Goal: Task Accomplishment & Management: Use online tool/utility

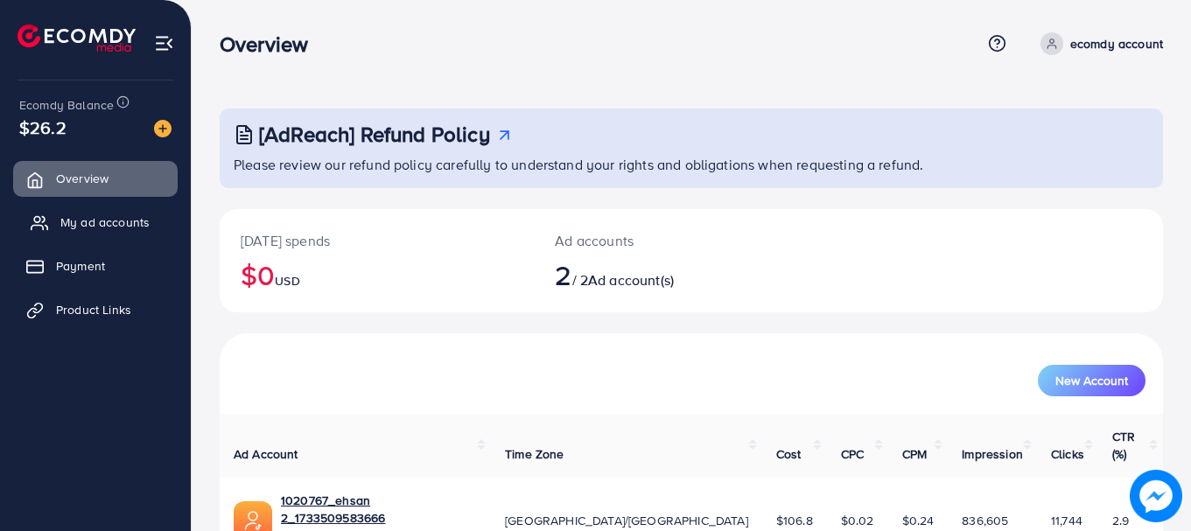
click at [110, 219] on span "My ad accounts" at bounding box center [104, 221] width 89 height 17
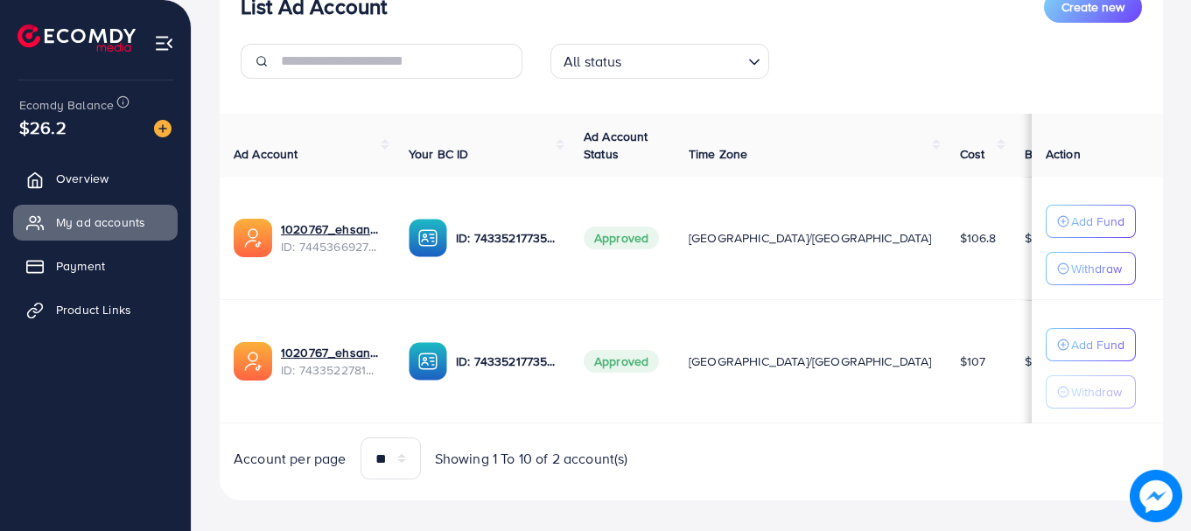
scroll to position [258, 0]
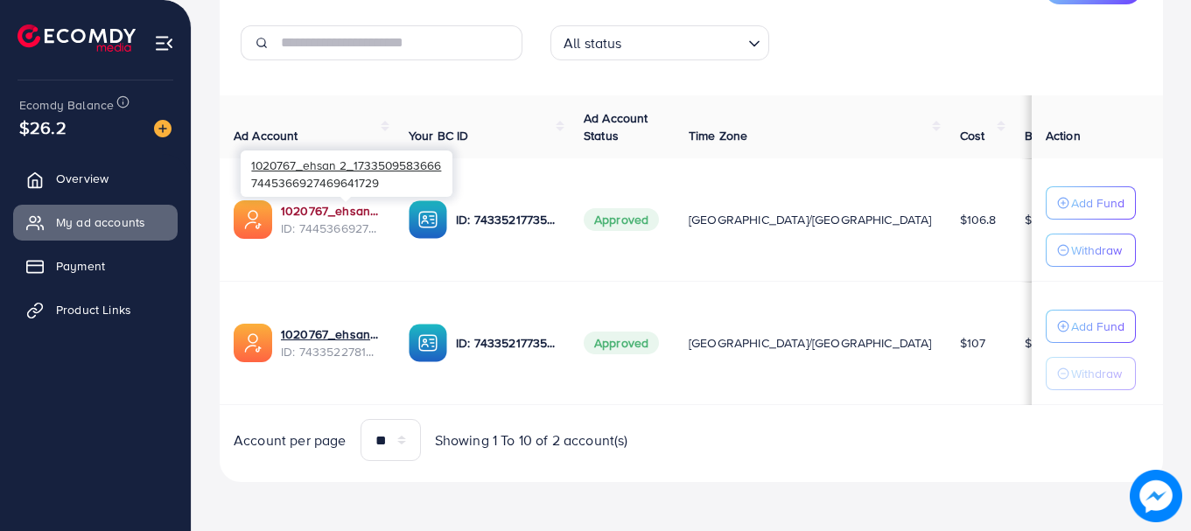
click at [311, 208] on link "1020767_ehsan 2_1733509583666" at bounding box center [331, 210] width 100 height 17
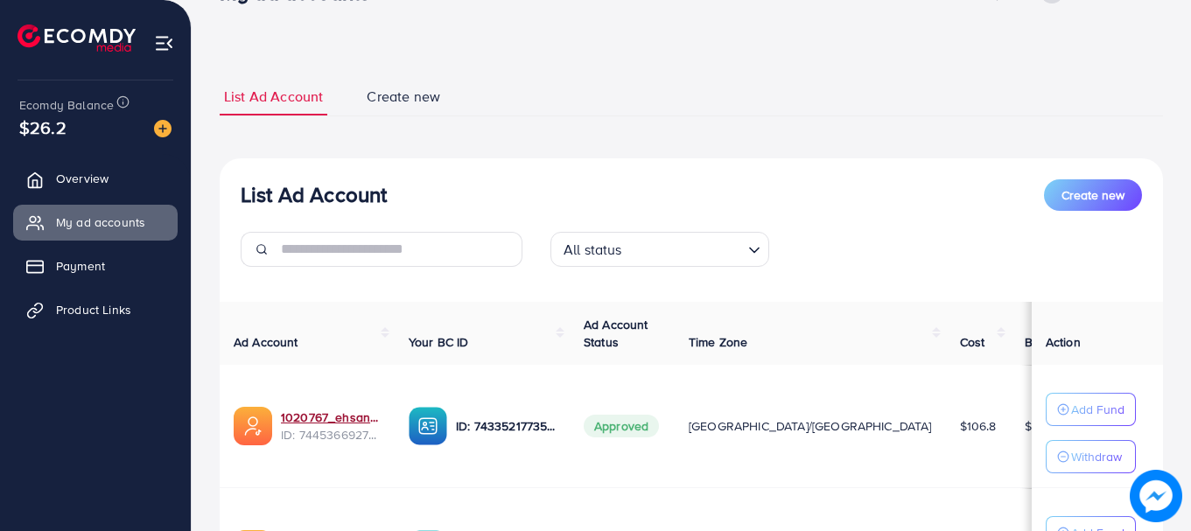
scroll to position [30, 0]
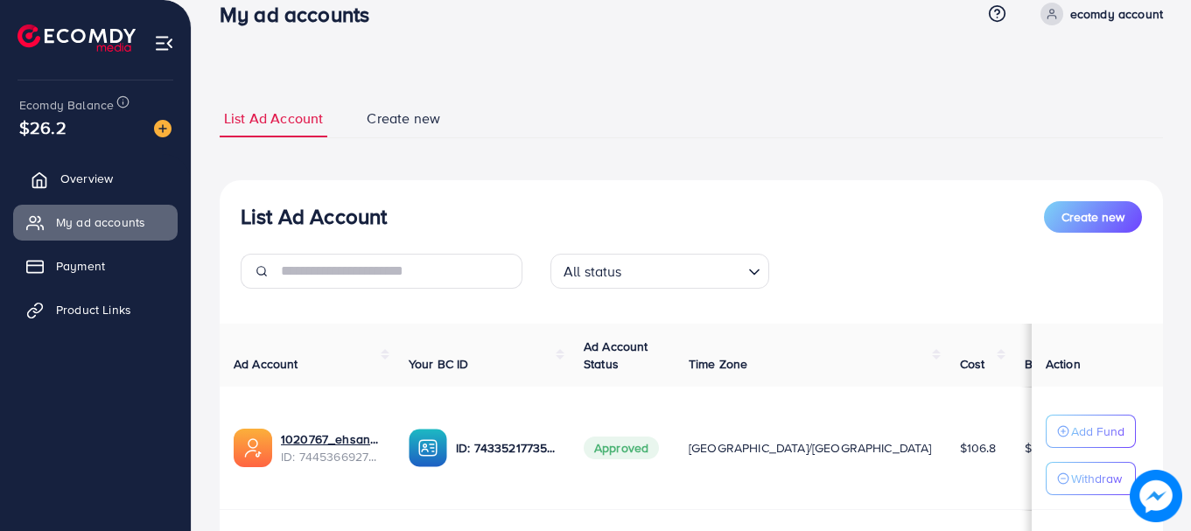
click at [105, 178] on span "Overview" at bounding box center [86, 178] width 52 height 17
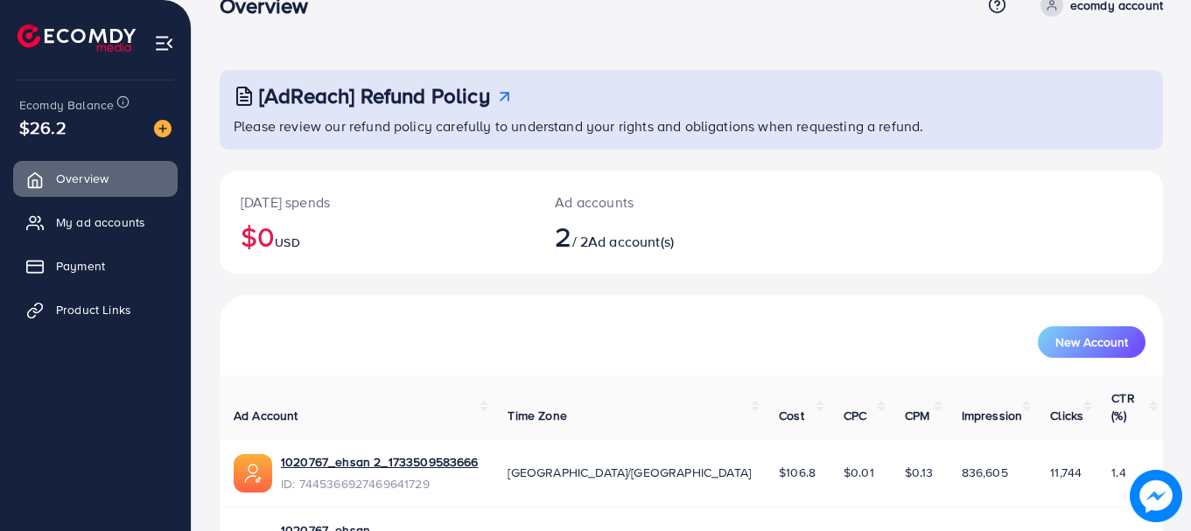
scroll to position [140, 0]
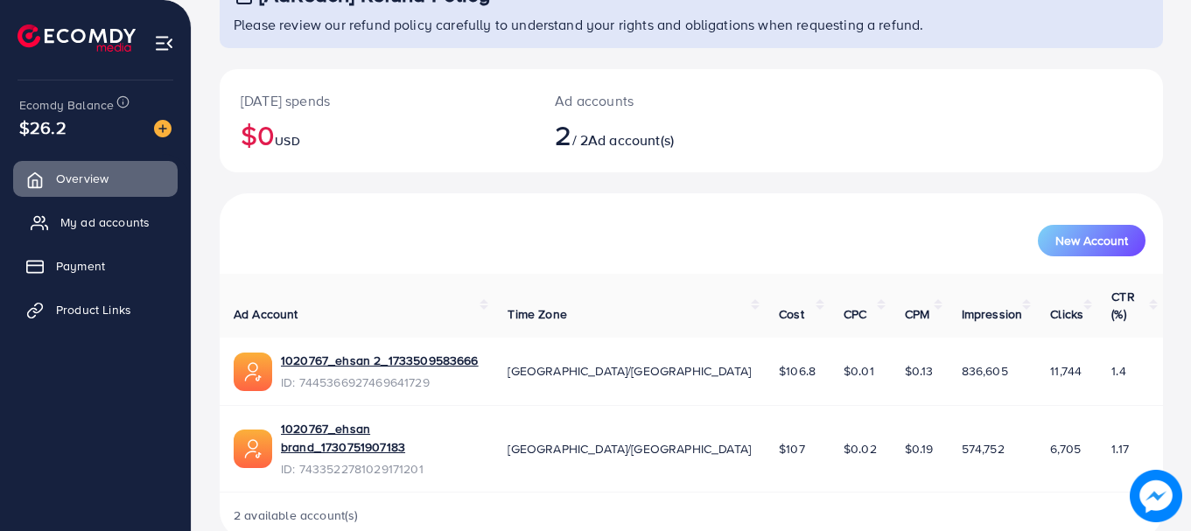
click at [79, 217] on span "My ad accounts" at bounding box center [104, 221] width 89 height 17
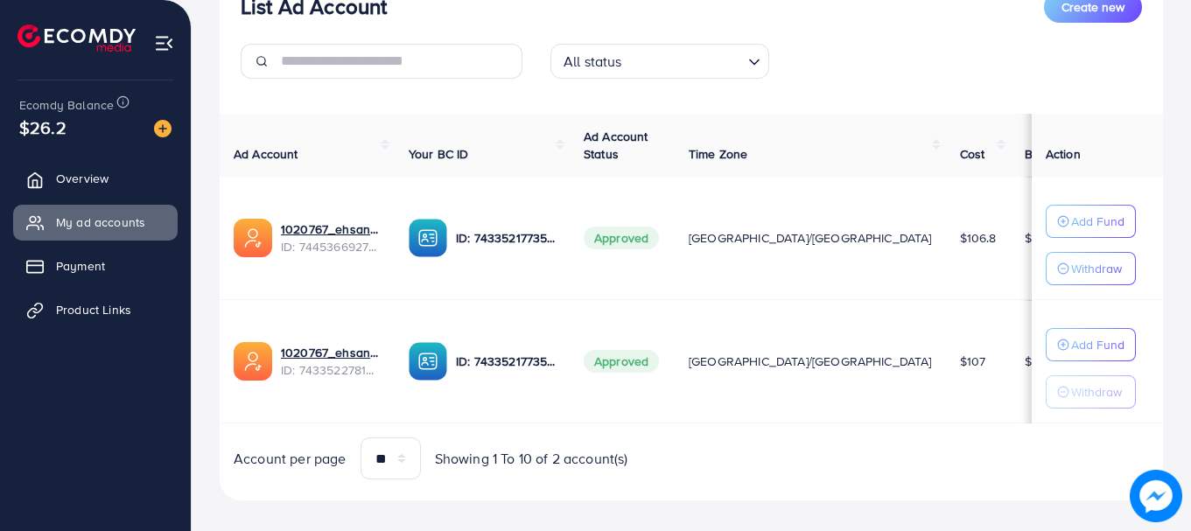
scroll to position [241, 0]
click at [62, 261] on span "Payment" at bounding box center [84, 265] width 49 height 17
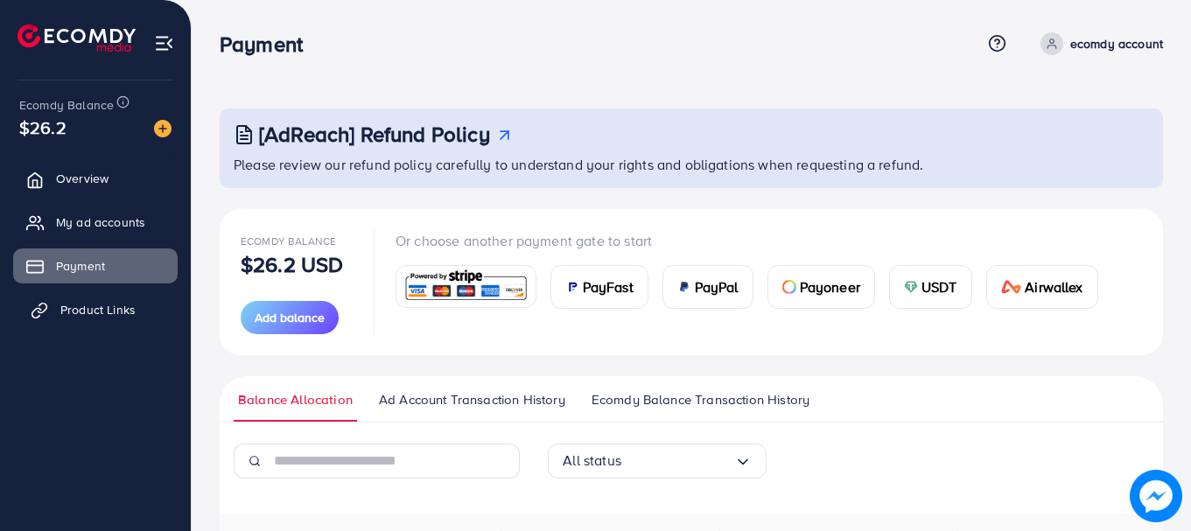
click at [73, 309] on span "Product Links" at bounding box center [97, 309] width 75 height 17
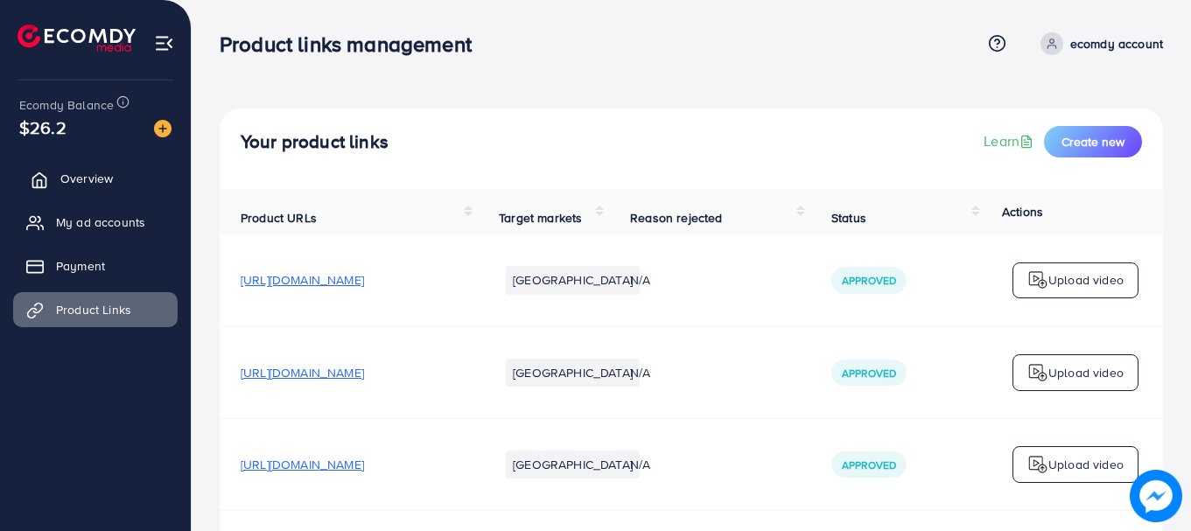
click at [73, 180] on span "Overview" at bounding box center [86, 178] width 52 height 17
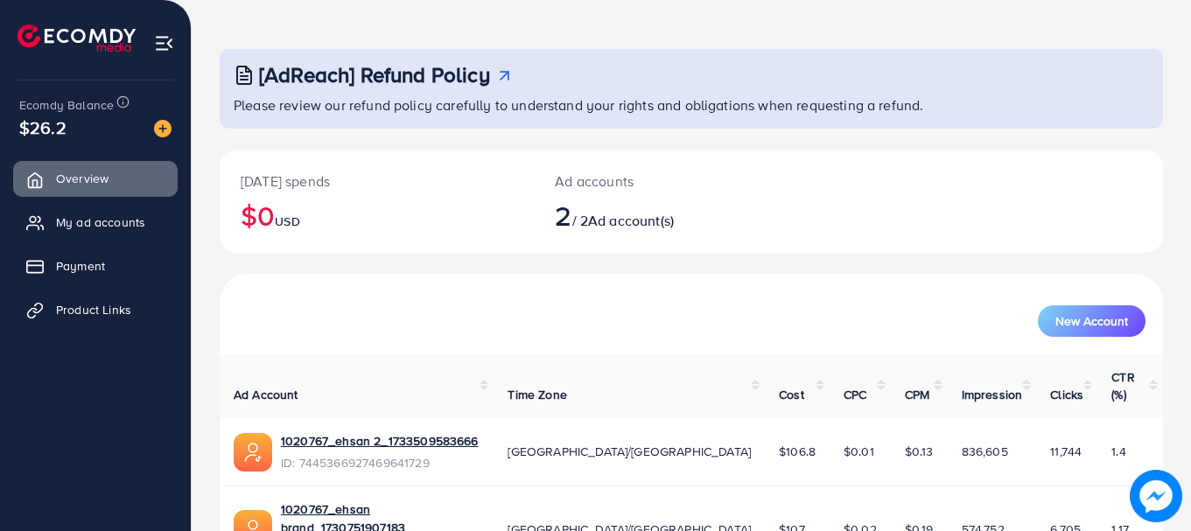
scroll to position [140, 0]
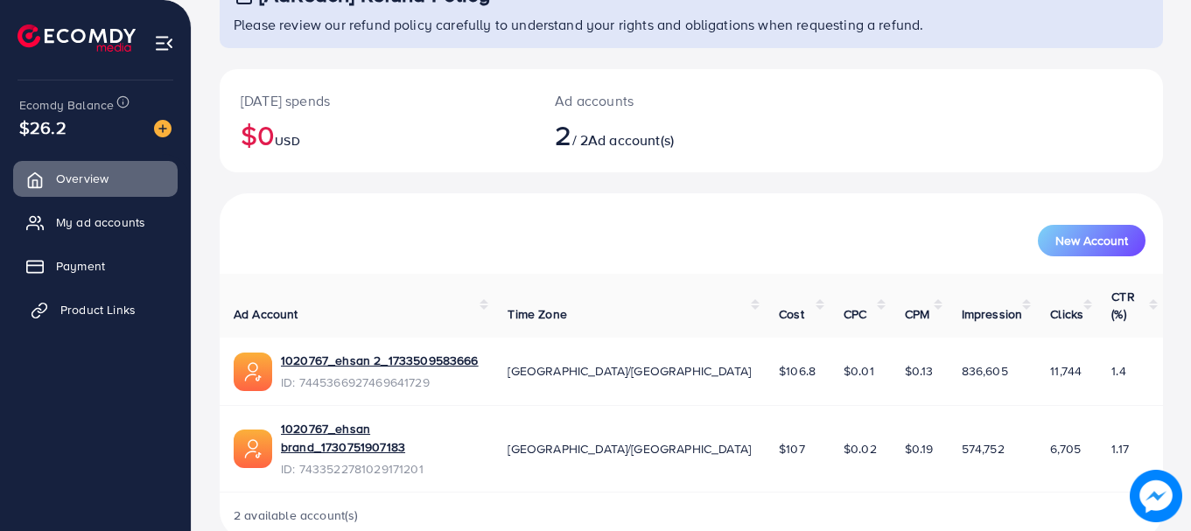
click at [61, 312] on span "Product Links" at bounding box center [97, 309] width 75 height 17
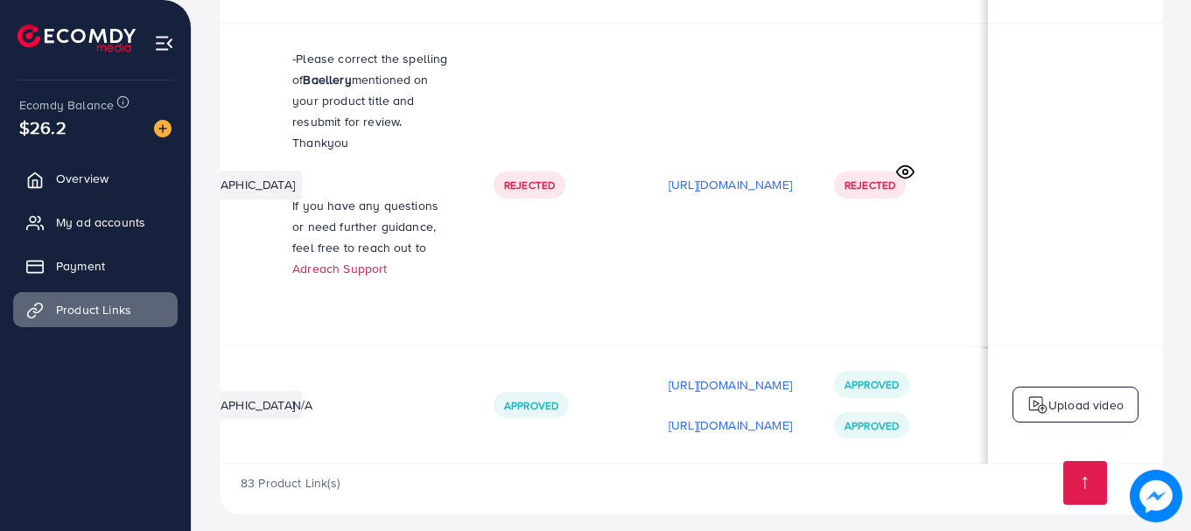
scroll to position [0, 460]
click at [1058, 395] on p "Upload video" at bounding box center [1085, 405] width 75 height 21
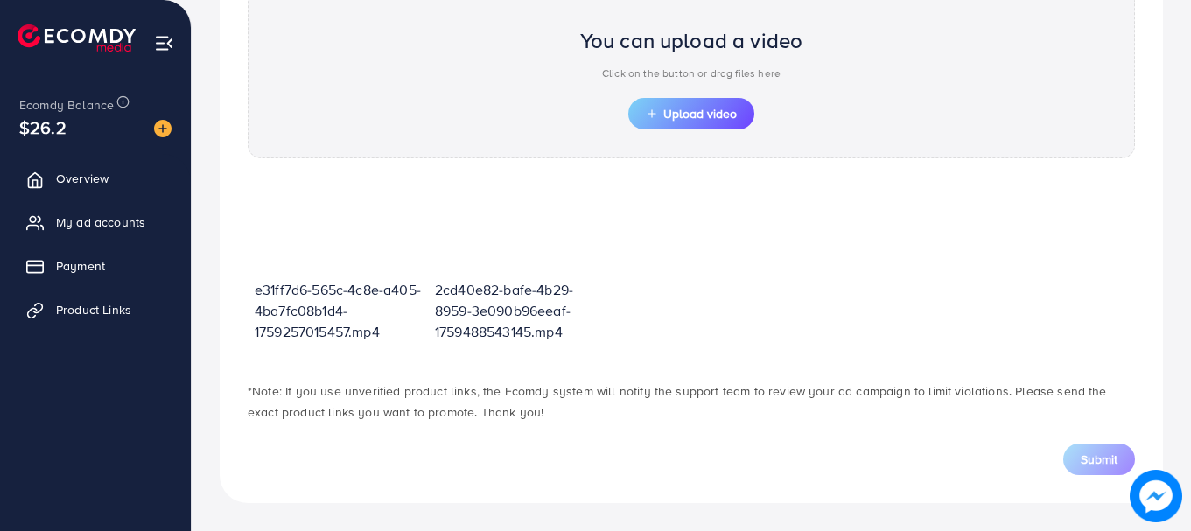
scroll to position [627, 0]
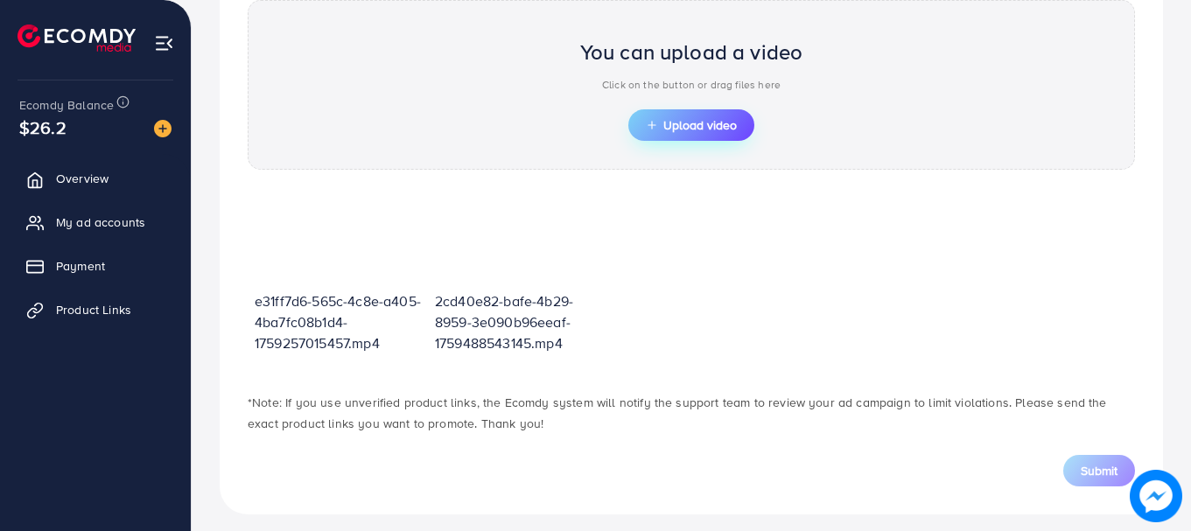
click at [714, 124] on span "Upload video" at bounding box center [691, 125] width 91 height 12
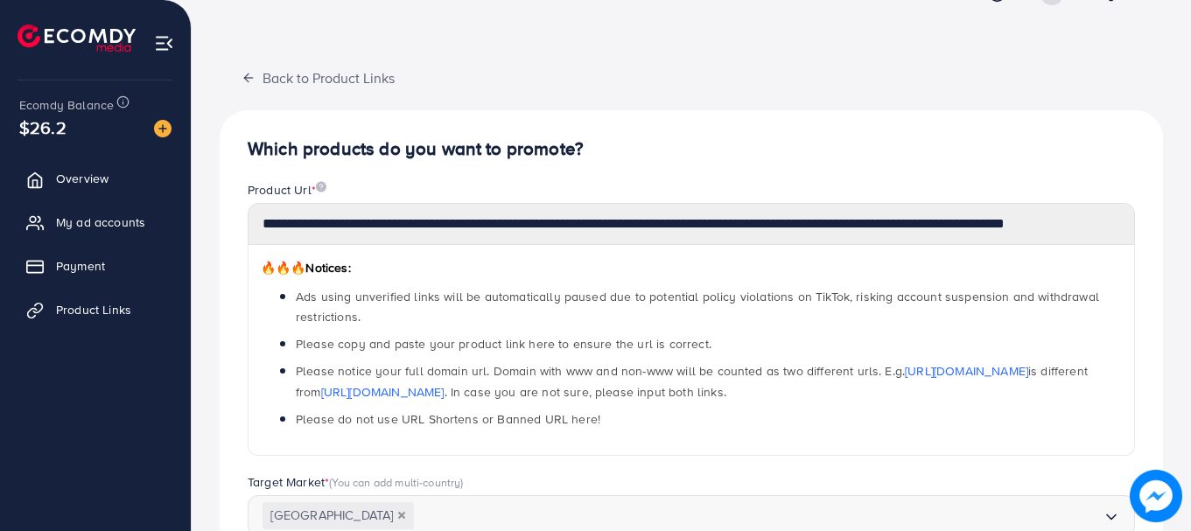
scroll to position [0, 0]
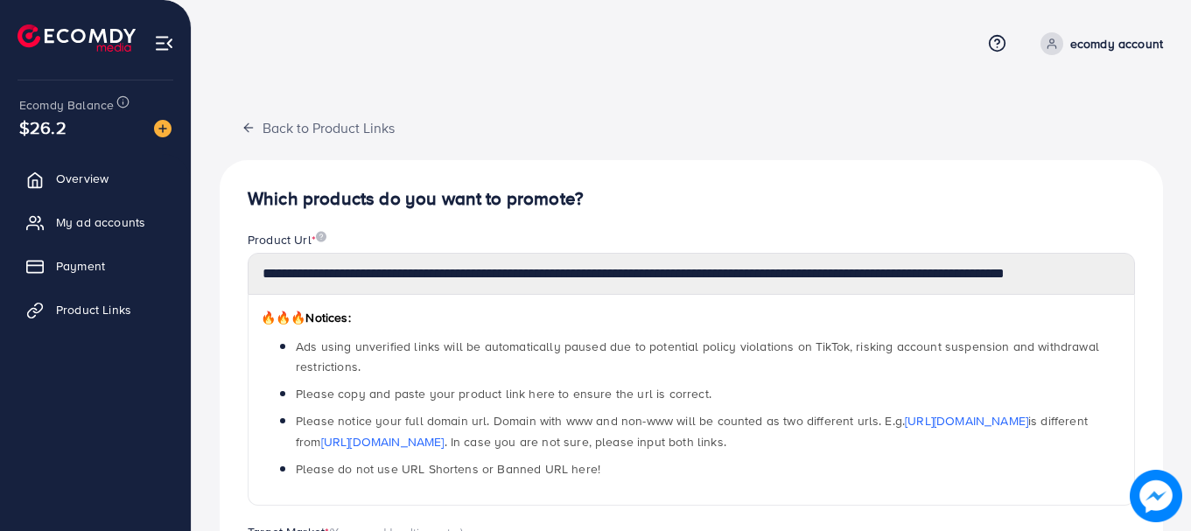
drag, startPoint x: 1173, startPoint y: 143, endPoint x: 1187, endPoint y: 203, distance: 62.0
drag, startPoint x: 1187, startPoint y: 220, endPoint x: 1193, endPoint y: 248, distance: 28.5
click at [1191, 249] on html "**********" at bounding box center [595, 265] width 1191 height 531
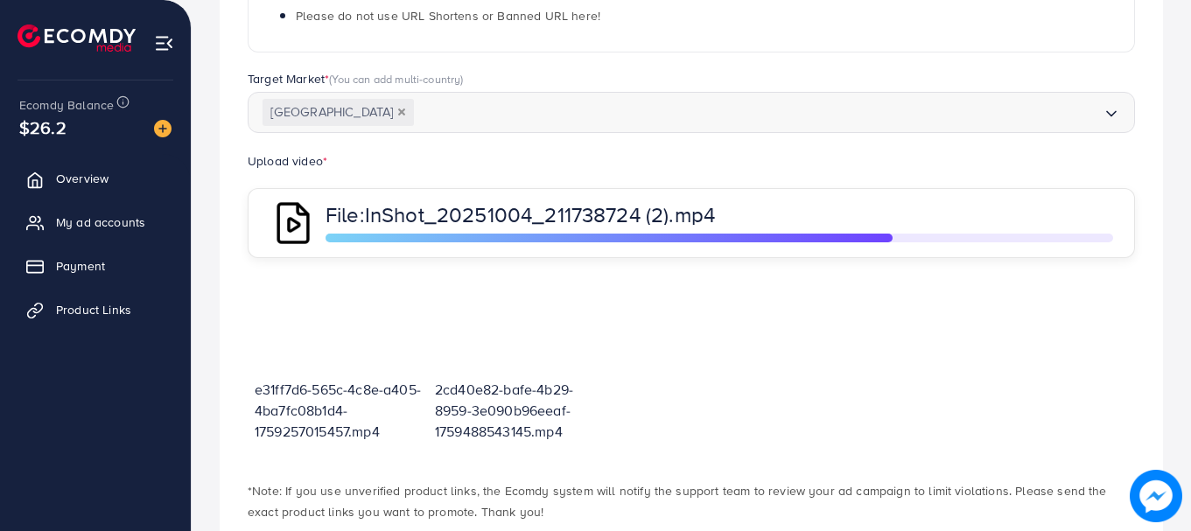
scroll to position [429, 0]
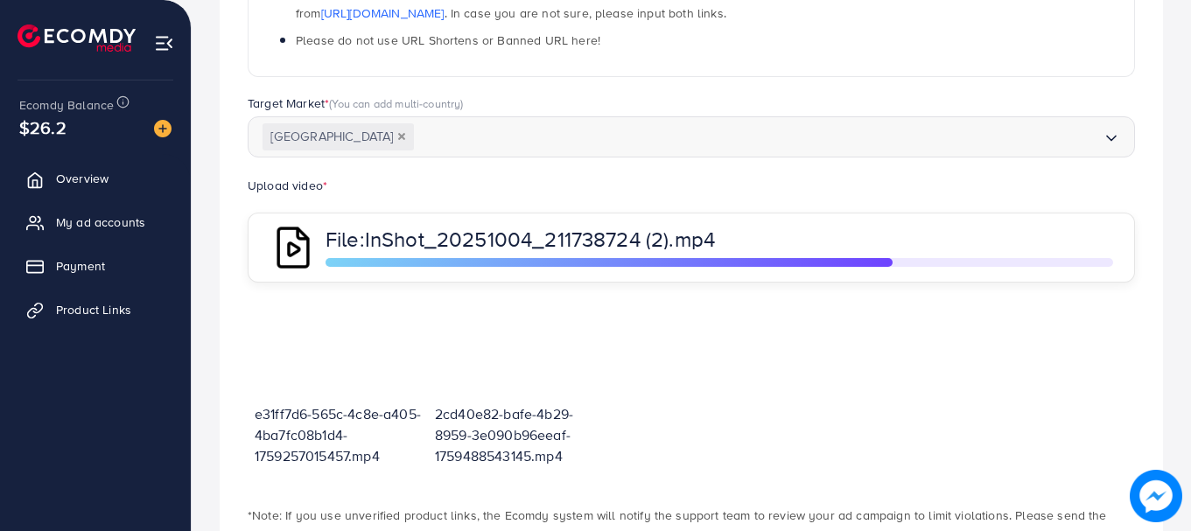
click at [1094, 309] on div "e31ff7d6-565c-4c8e-a405-4ba7fc08b1d4-1759257015457.mp4 2cd40e82-bafe-4b29-8959-…" at bounding box center [691, 393] width 887 height 187
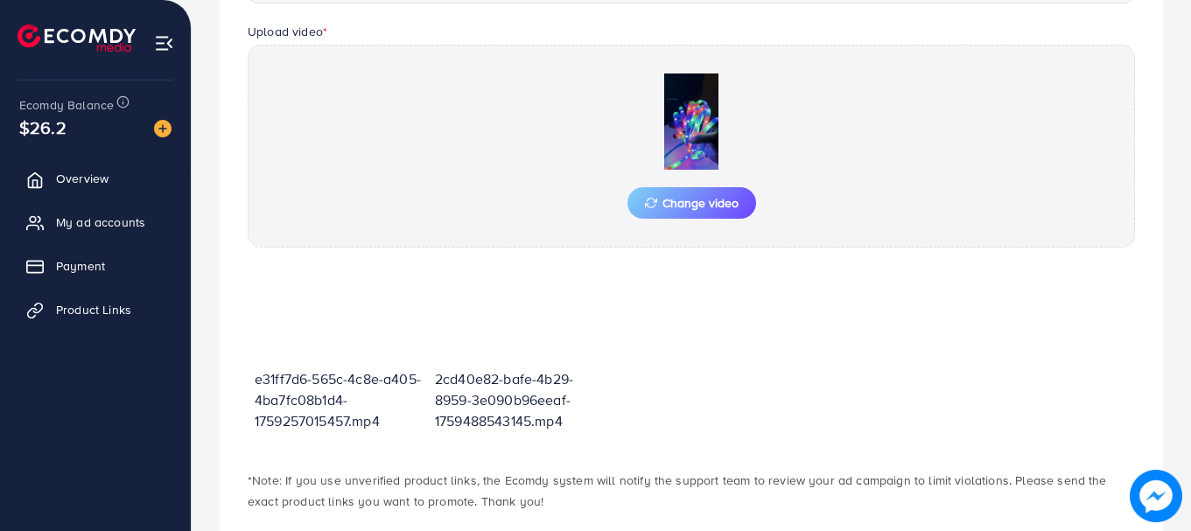
scroll to position [672, 0]
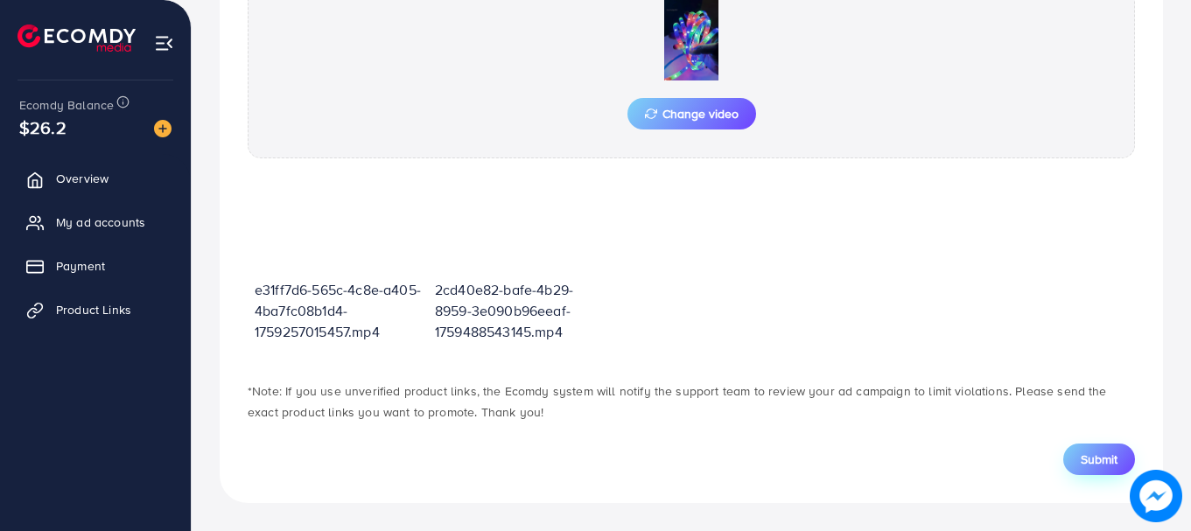
click at [1077, 454] on button "Submit" at bounding box center [1099, 459] width 72 height 31
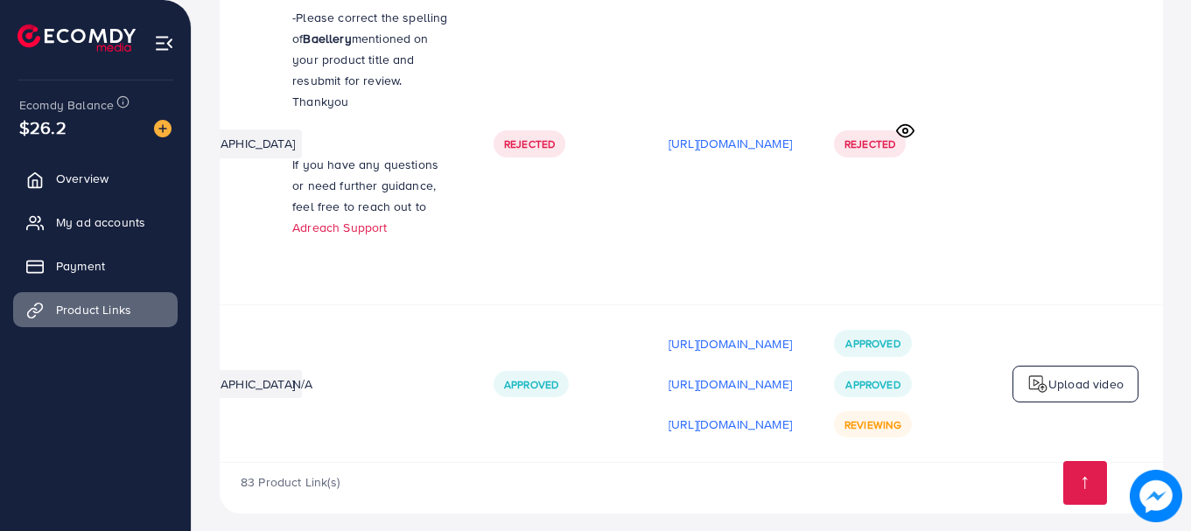
scroll to position [0, 460]
drag, startPoint x: 862, startPoint y: 452, endPoint x: 873, endPoint y: 453, distance: 11.4
click at [873, 463] on div "83 Product Link(s)" at bounding box center [691, 488] width 943 height 51
drag, startPoint x: 766, startPoint y: 447, endPoint x: 697, endPoint y: 439, distance: 68.7
click at [697, 439] on td "https://files.ecomdy.com/videos/e31ff7d6-565c-4c8e-a405-4ba7fc08b1d4-1759257015…" at bounding box center [729, 383] width 165 height 157
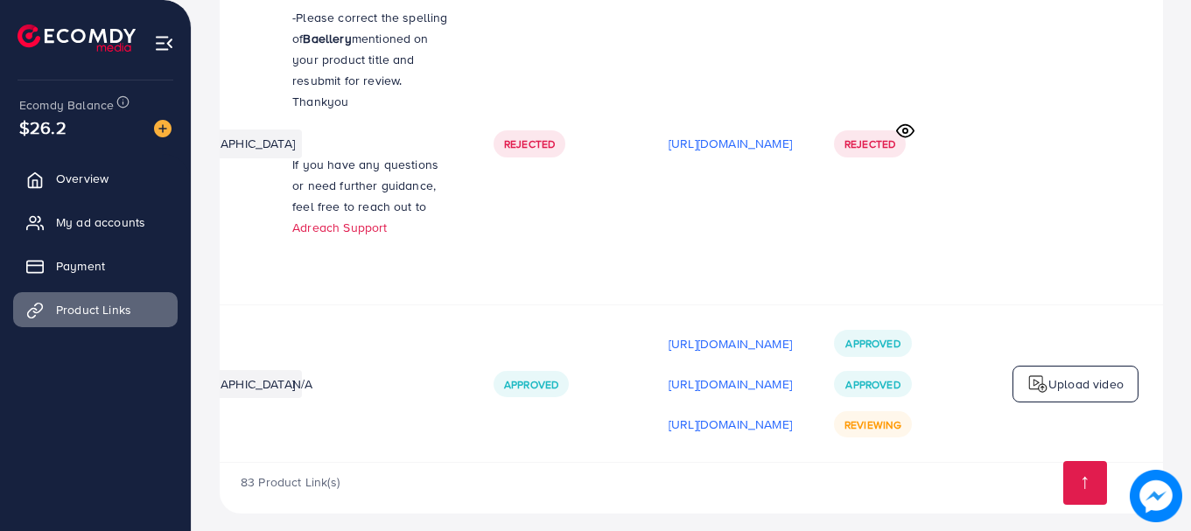
click at [676, 474] on div "83 Product Link(s)" at bounding box center [691, 488] width 943 height 51
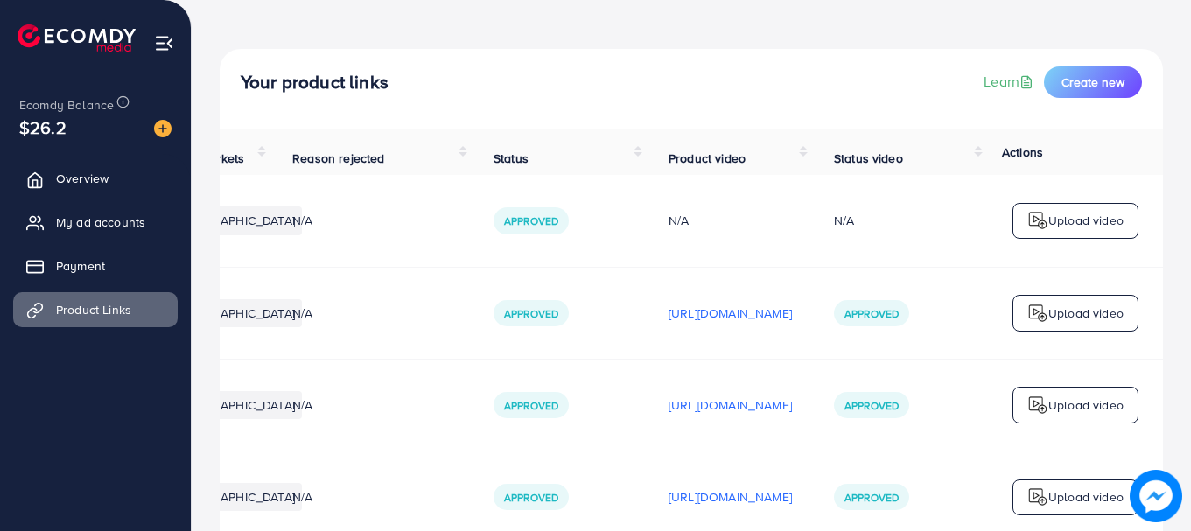
scroll to position [0, 0]
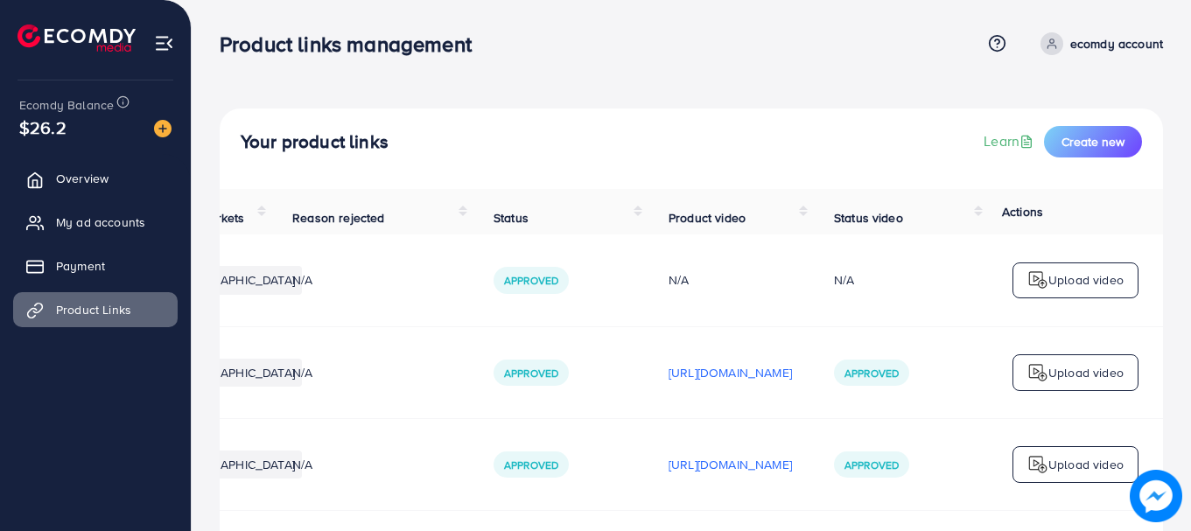
click at [707, 36] on div "Product links management" at bounding box center [600, 43] width 761 height 25
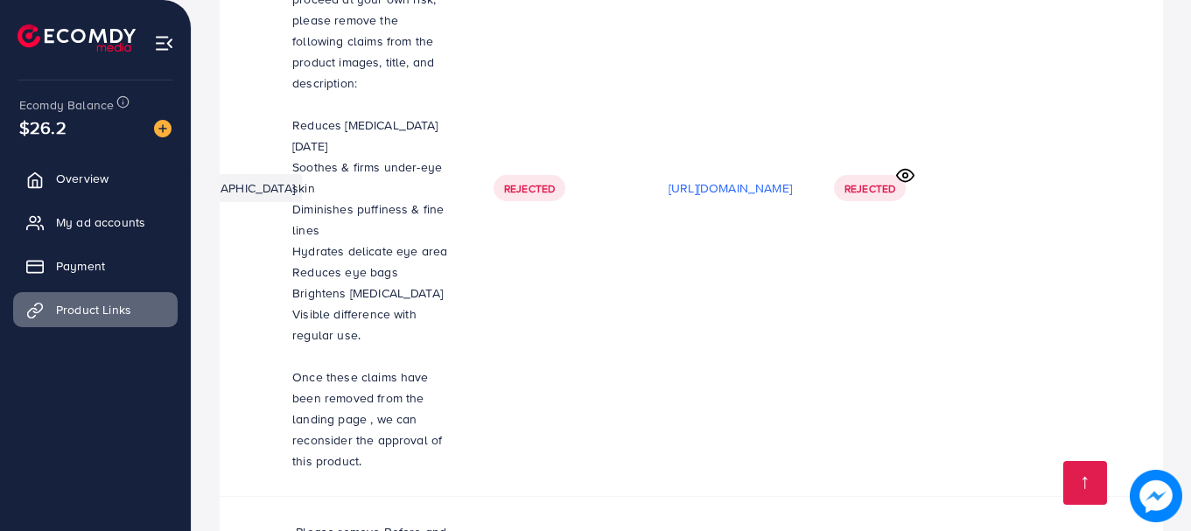
scroll to position [11549, 0]
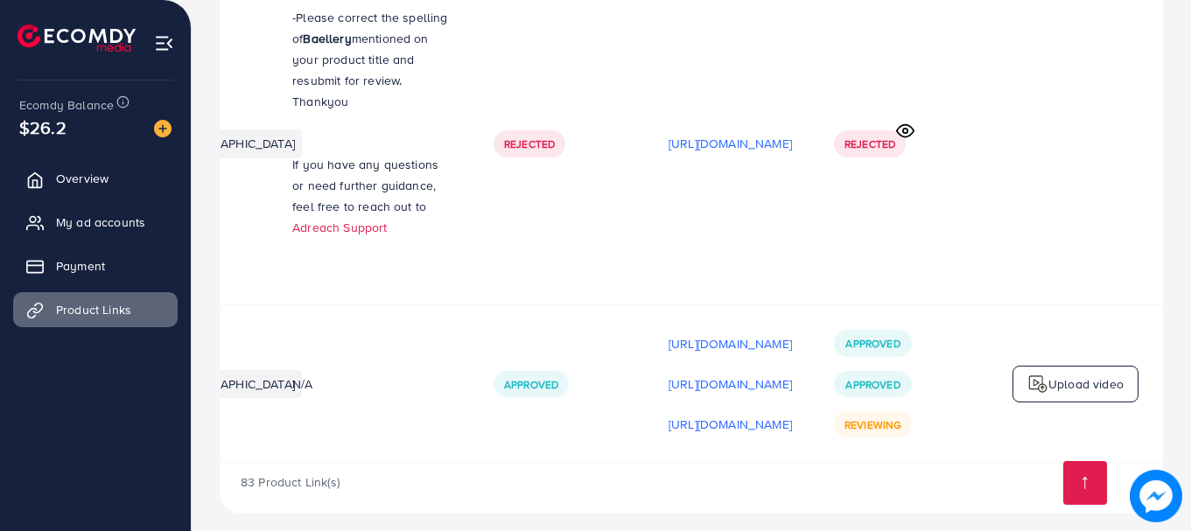
click at [912, 441] on td "Approved Approved Reviewing" at bounding box center [900, 383] width 175 height 157
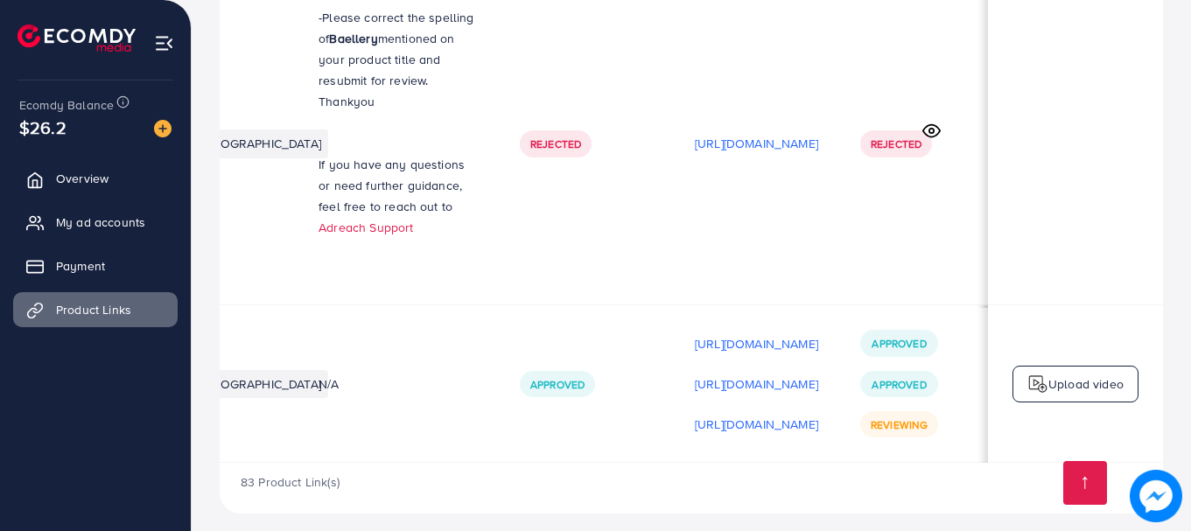
scroll to position [0, 460]
